Goal: Information Seeking & Learning: Find specific fact

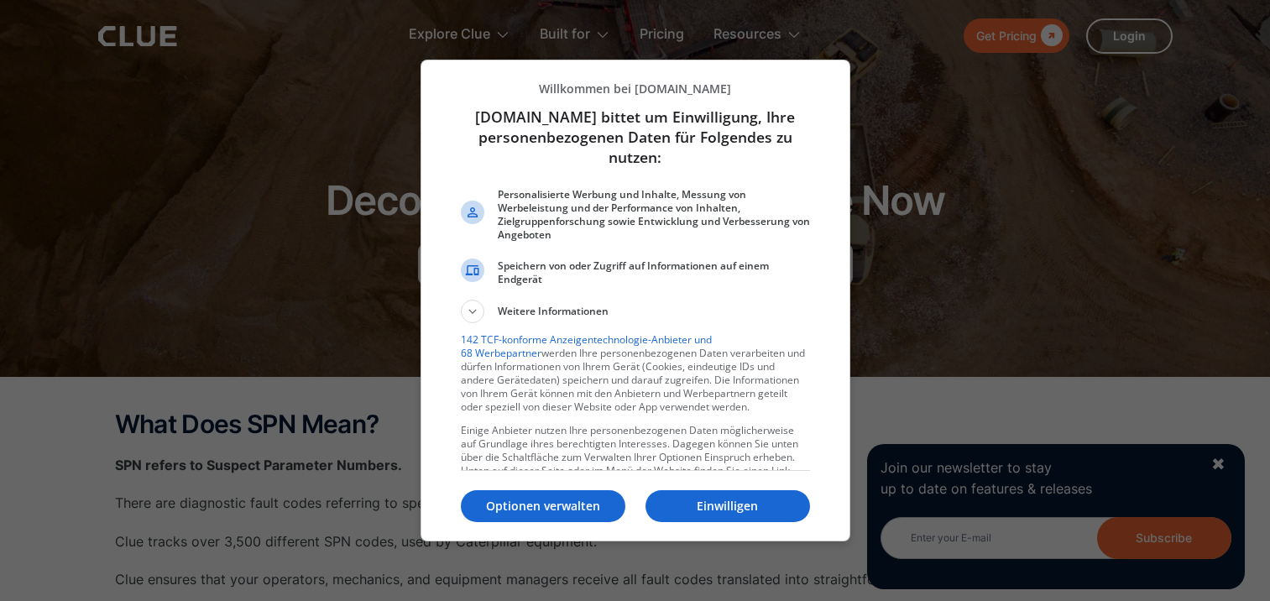
drag, startPoint x: 0, startPoint y: 0, endPoint x: 529, endPoint y: 271, distance: 594.3
click at [527, 275] on div "Willkommen bei [DOMAIN_NAME] [DOMAIN_NAME] bittet um Einwilligung, Ihre persone…" at bounding box center [635, 287] width 403 height 454
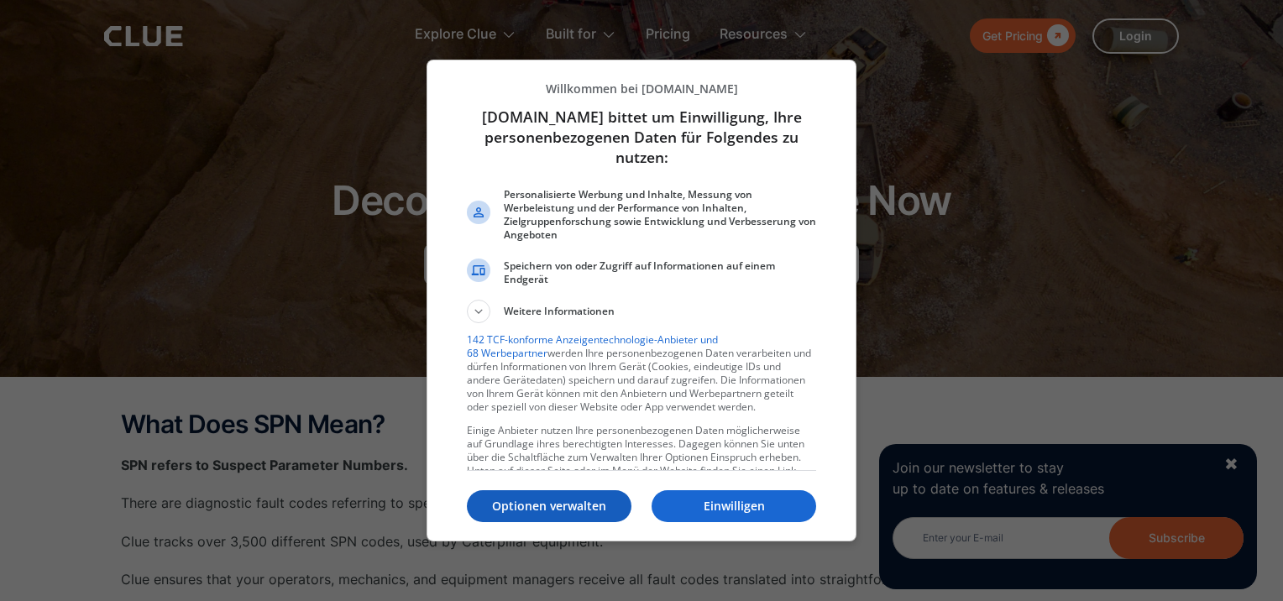
click at [581, 502] on p "Optionen verwalten" at bounding box center [549, 506] width 165 height 17
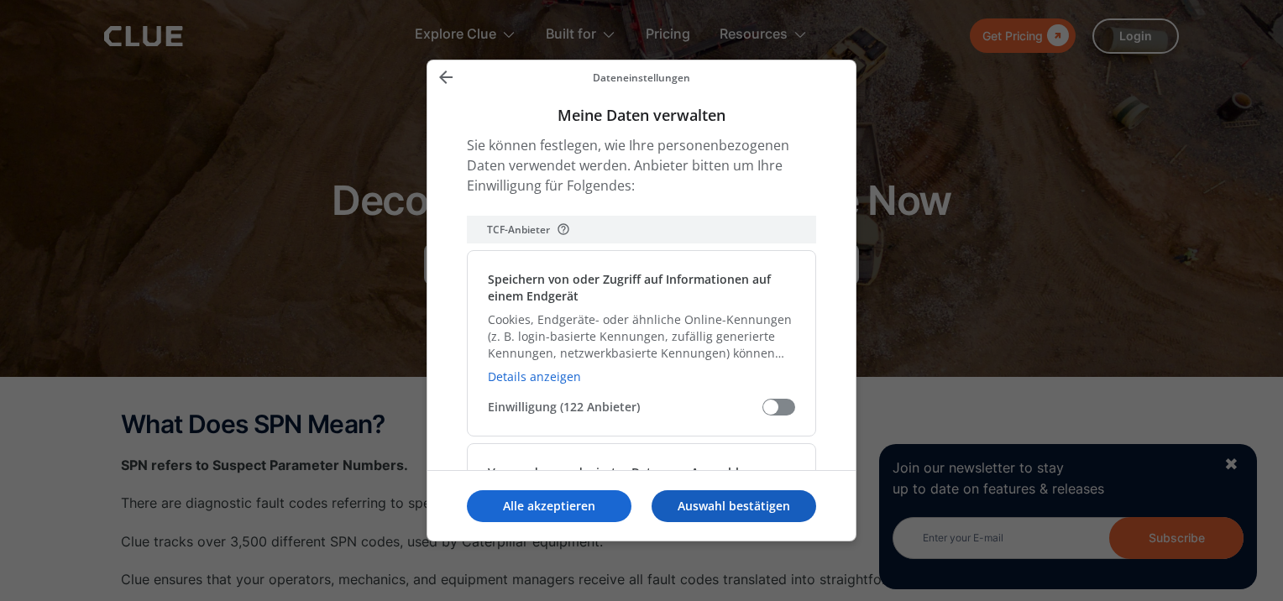
click at [719, 498] on p "Auswahl bestätigen" at bounding box center [733, 506] width 165 height 17
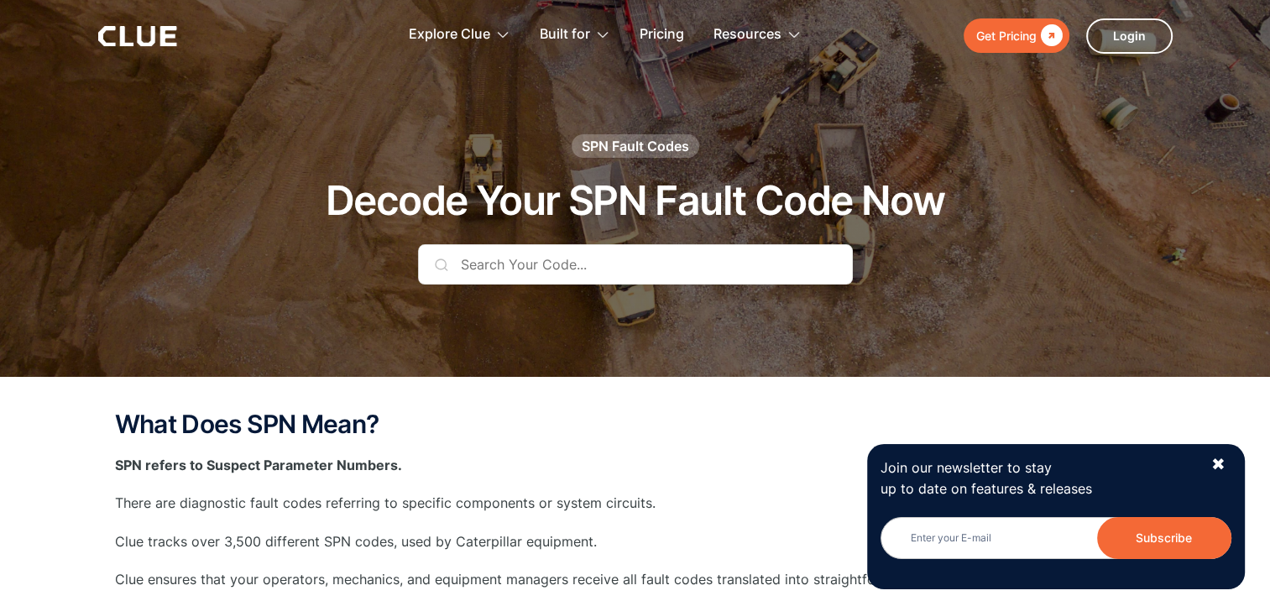
click at [604, 270] on input "text" at bounding box center [635, 264] width 435 height 40
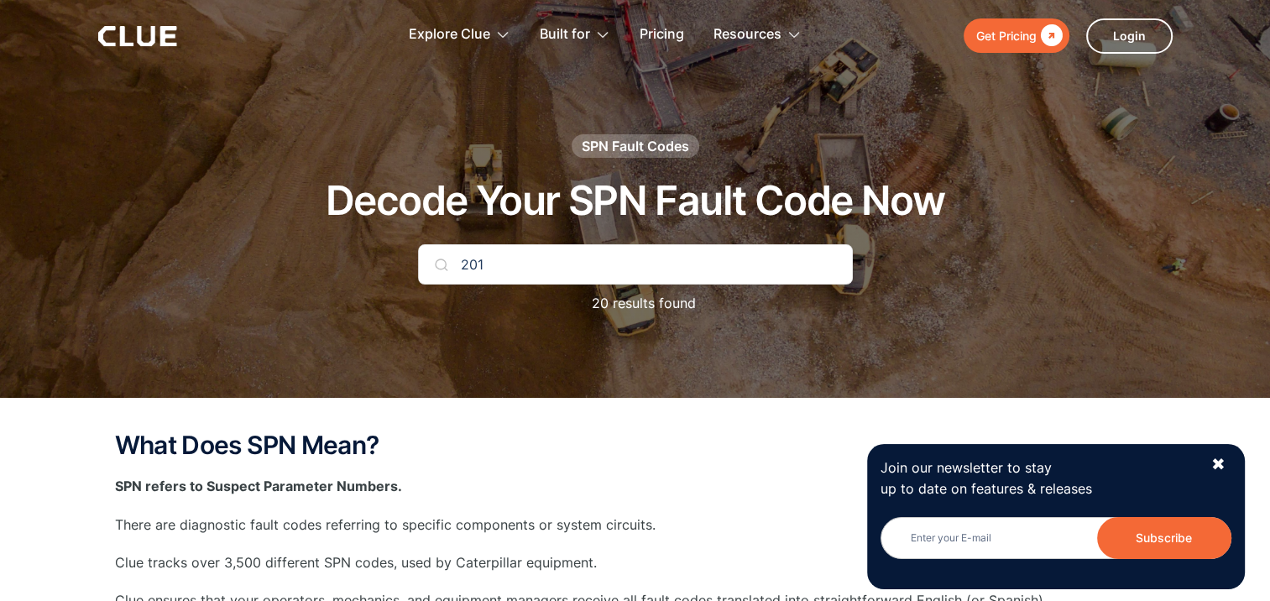
type input "201"
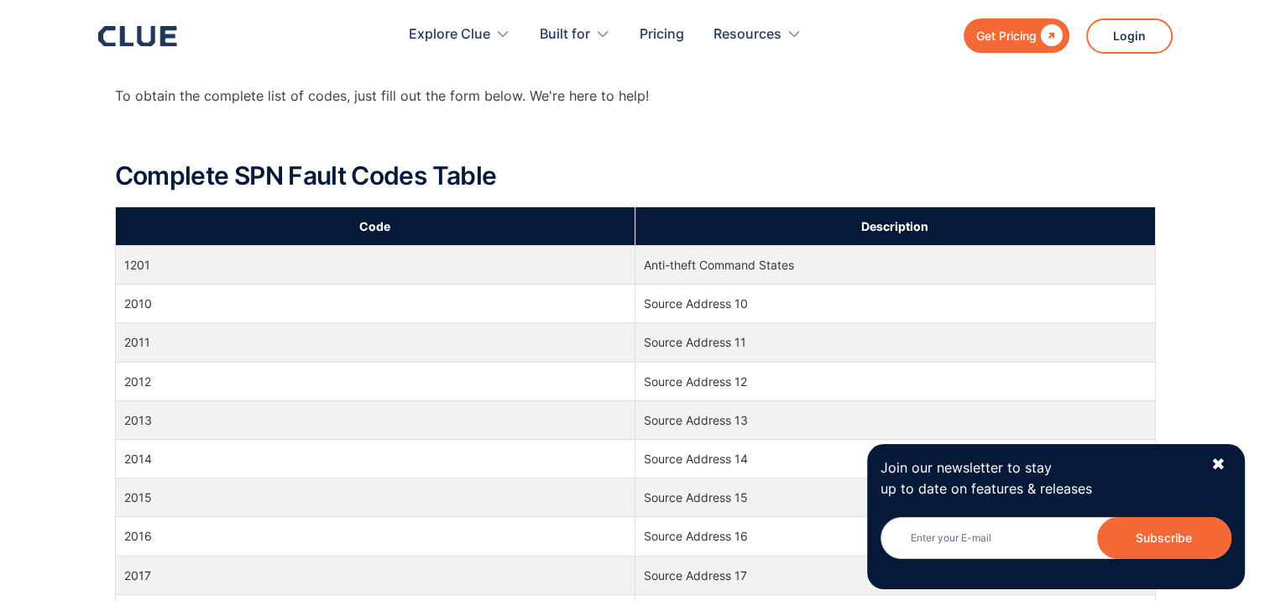
scroll to position [581, 0]
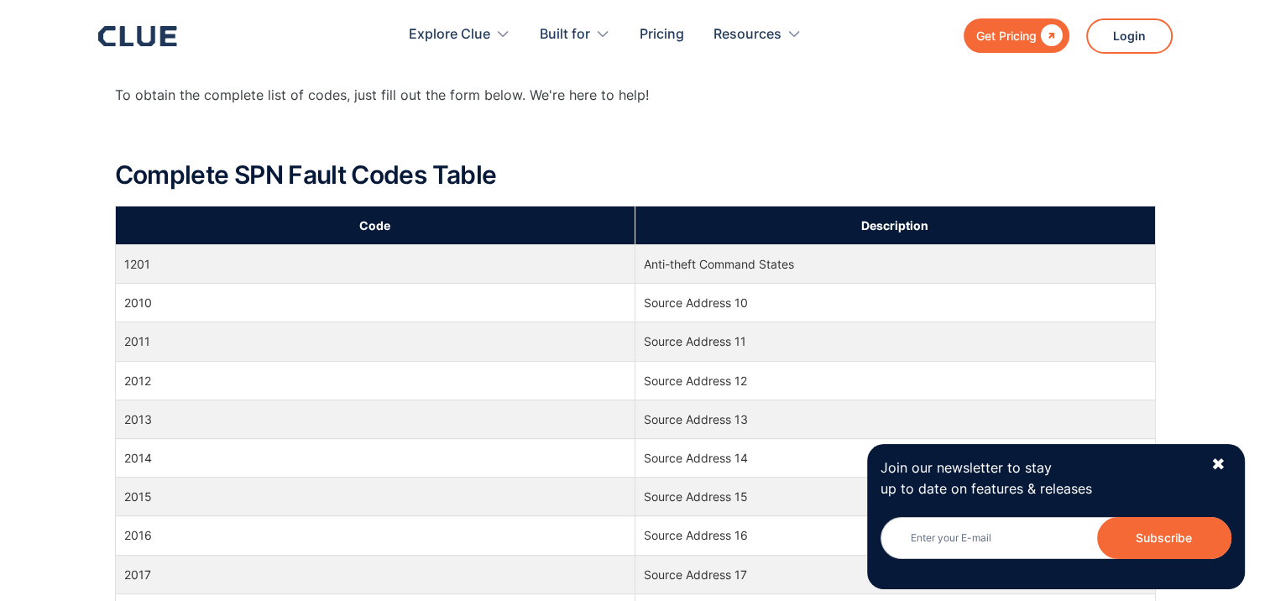
click at [701, 384] on td "Source Address 12" at bounding box center [895, 380] width 520 height 39
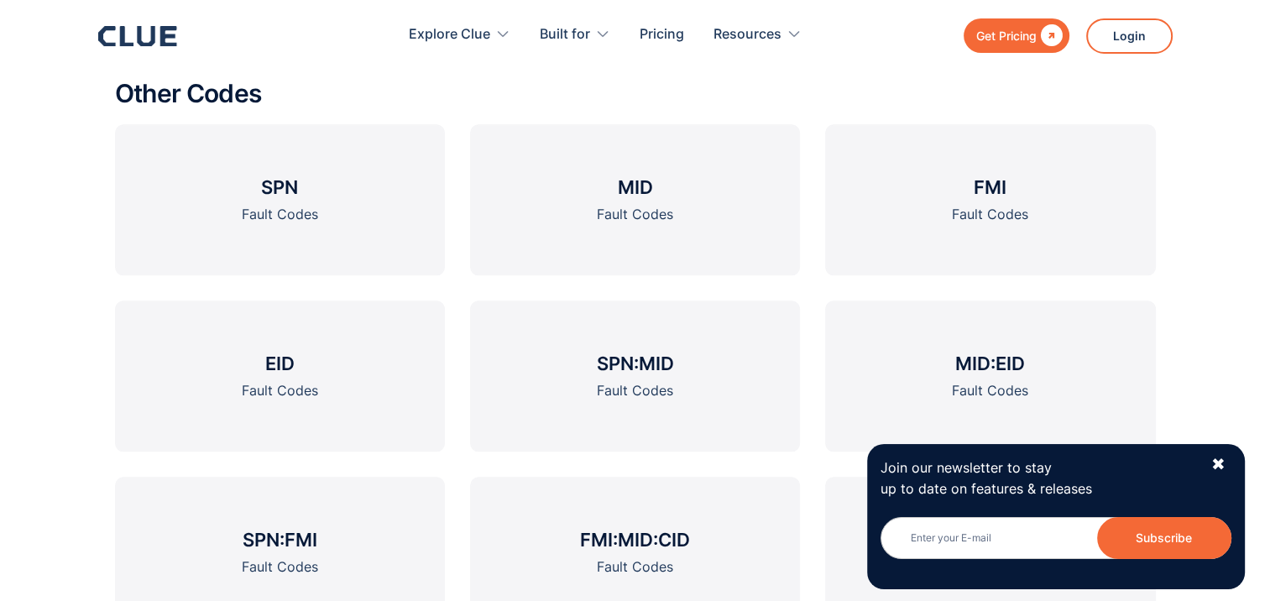
scroll to position [1828, 0]
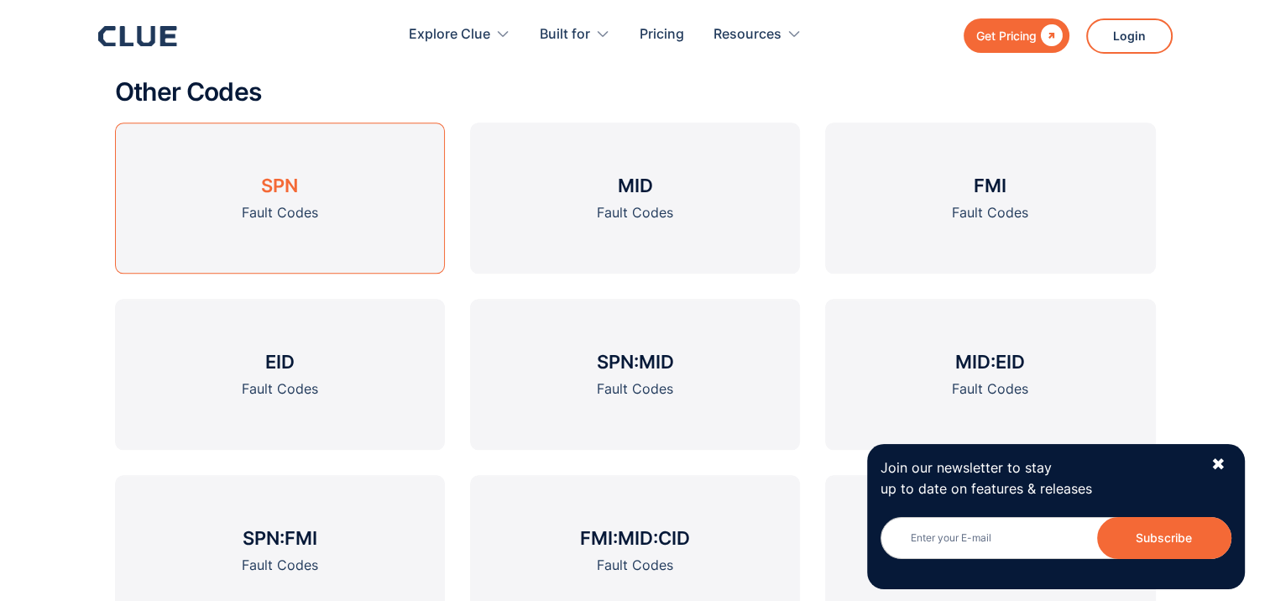
click at [399, 230] on link "SPN Fault Codes" at bounding box center [280, 198] width 330 height 151
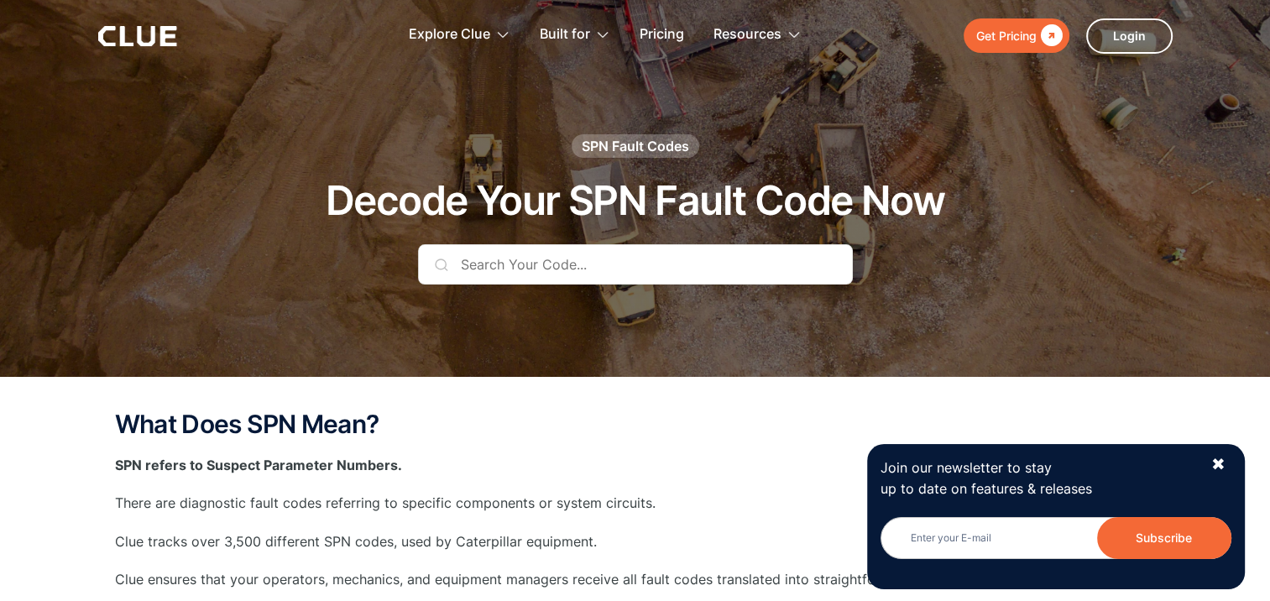
click at [446, 271] on input "text" at bounding box center [635, 264] width 435 height 40
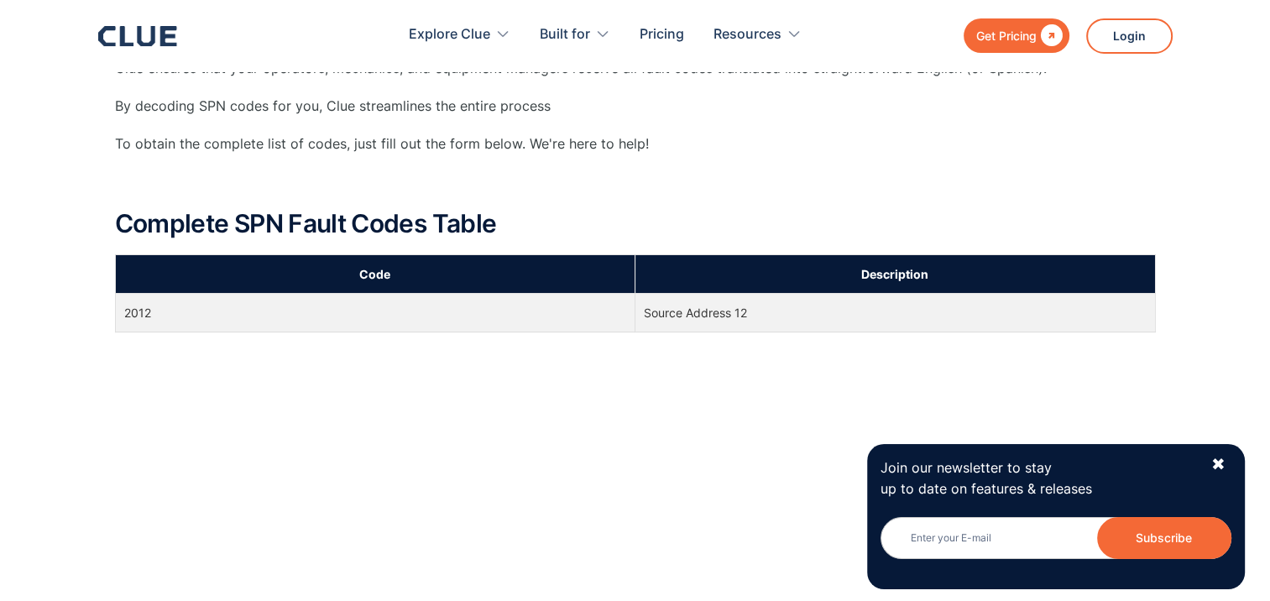
scroll to position [533, 0]
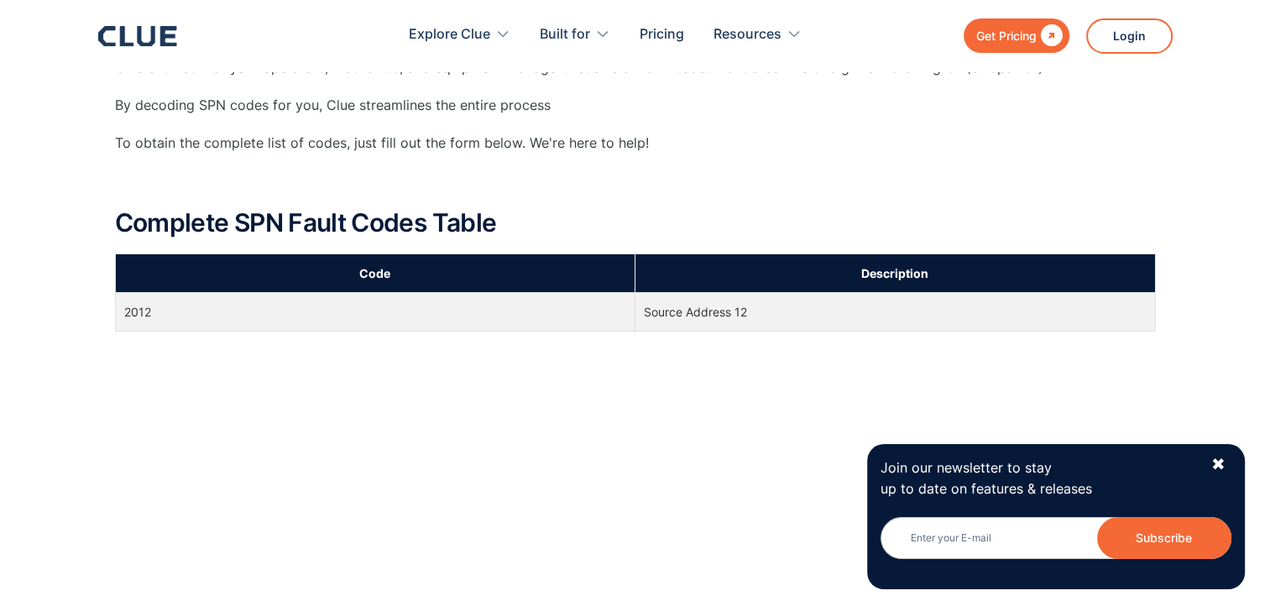
click at [718, 304] on td "Source Address 12" at bounding box center [895, 312] width 520 height 39
drag, startPoint x: 718, startPoint y: 304, endPoint x: 678, endPoint y: 209, distance: 103.1
click at [678, 209] on h2 "Complete SPN Fault Codes Table" at bounding box center [635, 223] width 1041 height 28
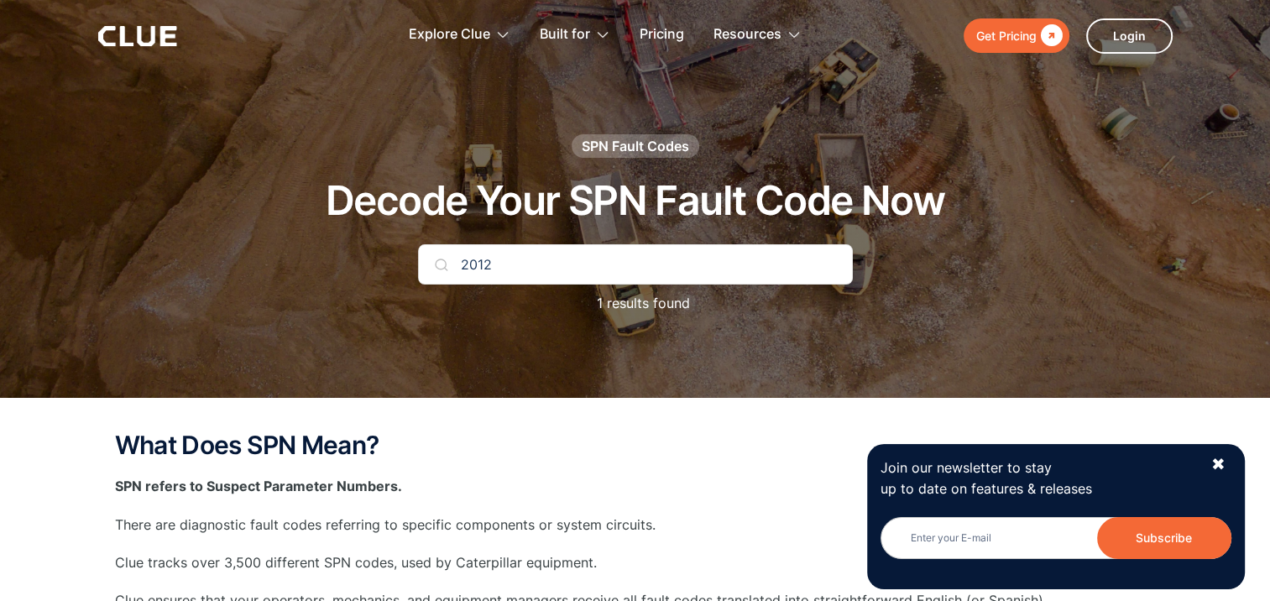
click at [610, 252] on input "2012" at bounding box center [635, 264] width 435 height 40
type input "20"
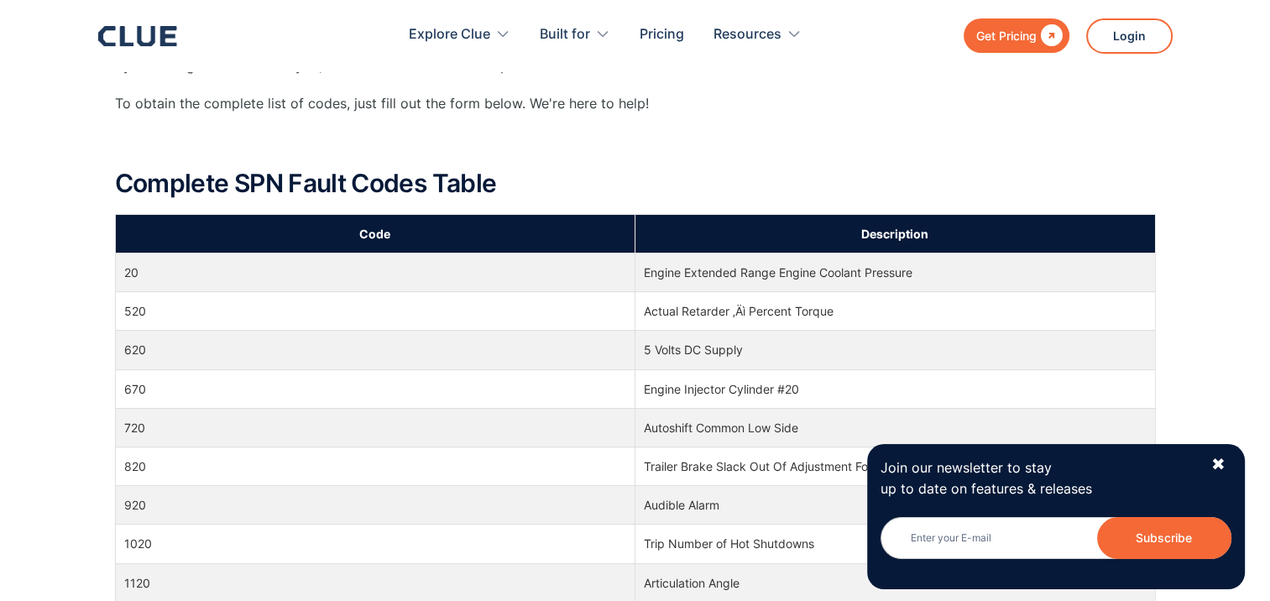
scroll to position [557, 0]
